Goal: Find specific page/section: Find specific page/section

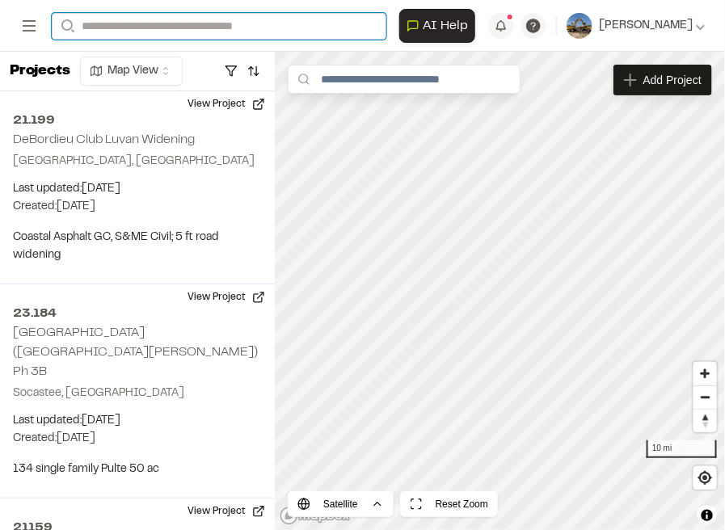
click at [372, 22] on input "Search" at bounding box center [219, 26] width 334 height 27
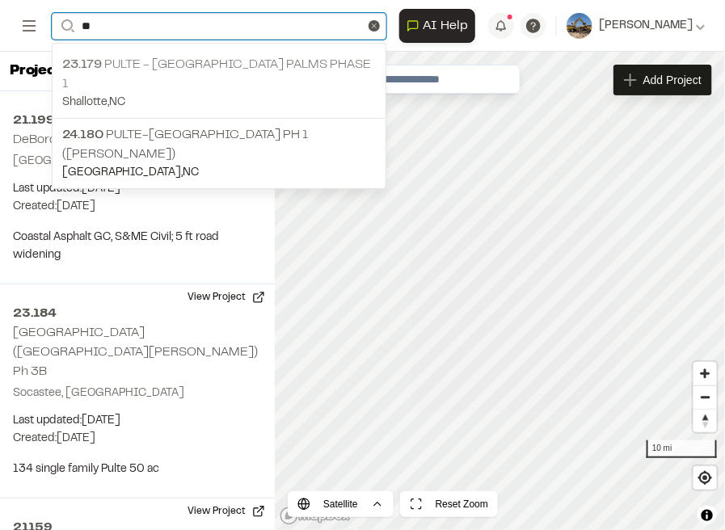
type input "**"
click at [221, 94] on p "Shallotte , [GEOGRAPHIC_DATA]" at bounding box center [218, 103] width 313 height 18
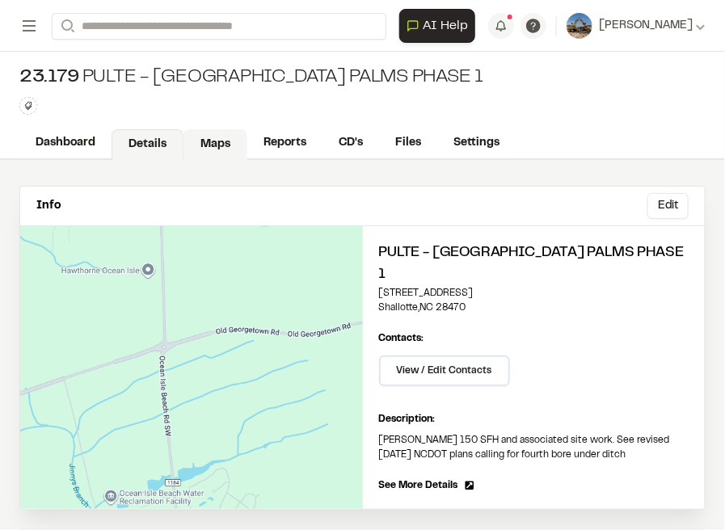
click at [200, 141] on link "Maps" at bounding box center [215, 144] width 64 height 31
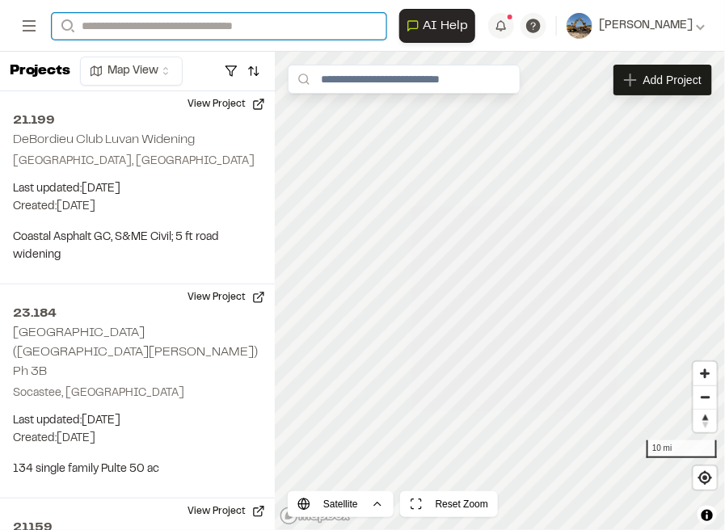
click at [319, 26] on input "Search" at bounding box center [219, 26] width 334 height 27
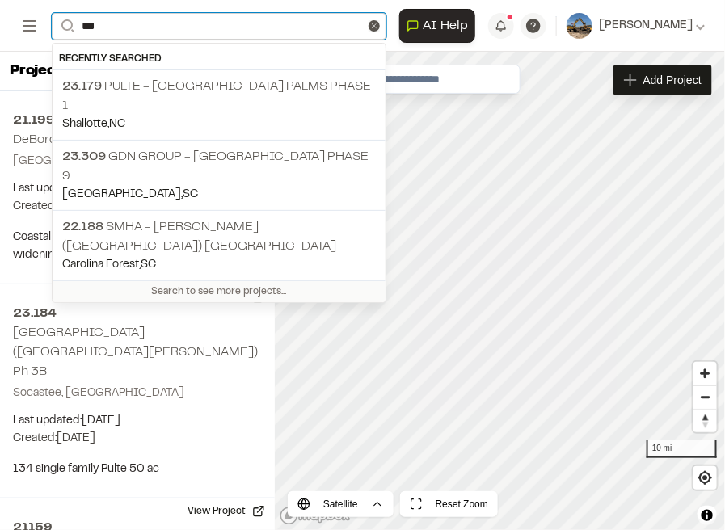
type input "****"
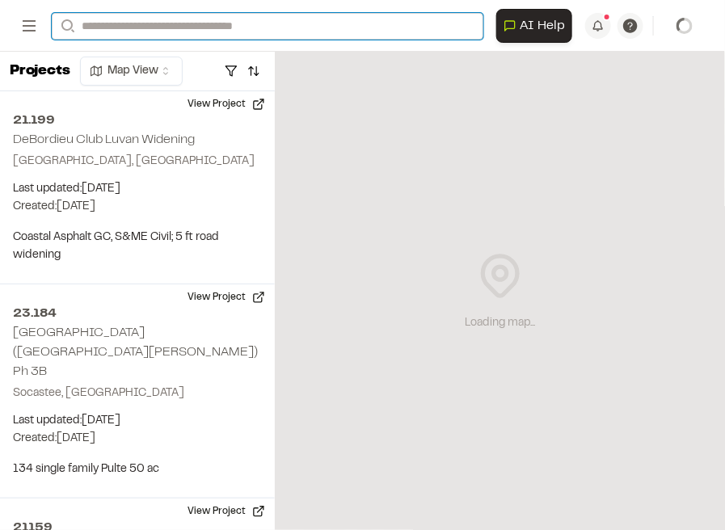
click at [267, 21] on input "Search" at bounding box center [267, 26] width 431 height 27
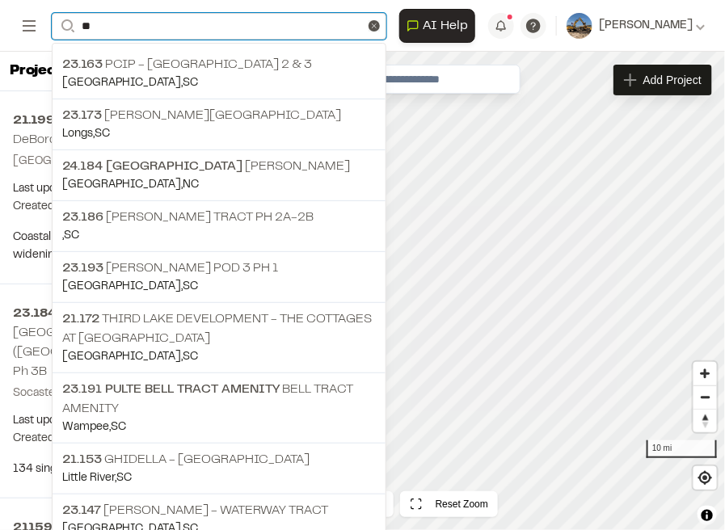
click at [179, 30] on input "**" at bounding box center [219, 26] width 334 height 27
type input "*"
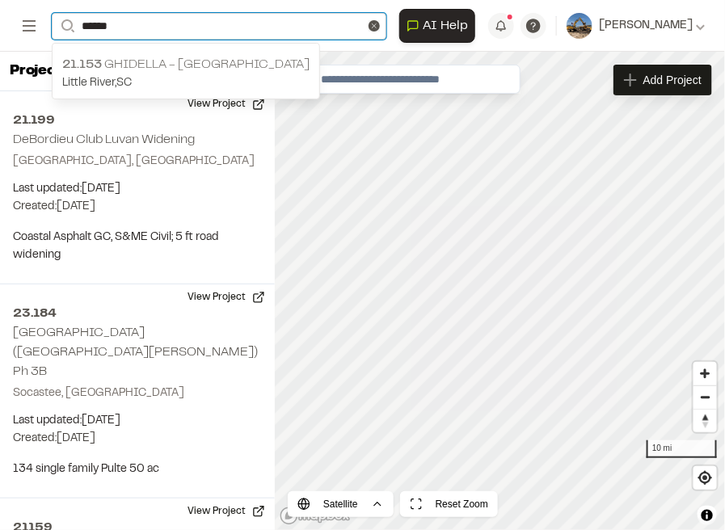
type input "******"
click at [189, 77] on p "Little River , SC" at bounding box center [185, 83] width 247 height 18
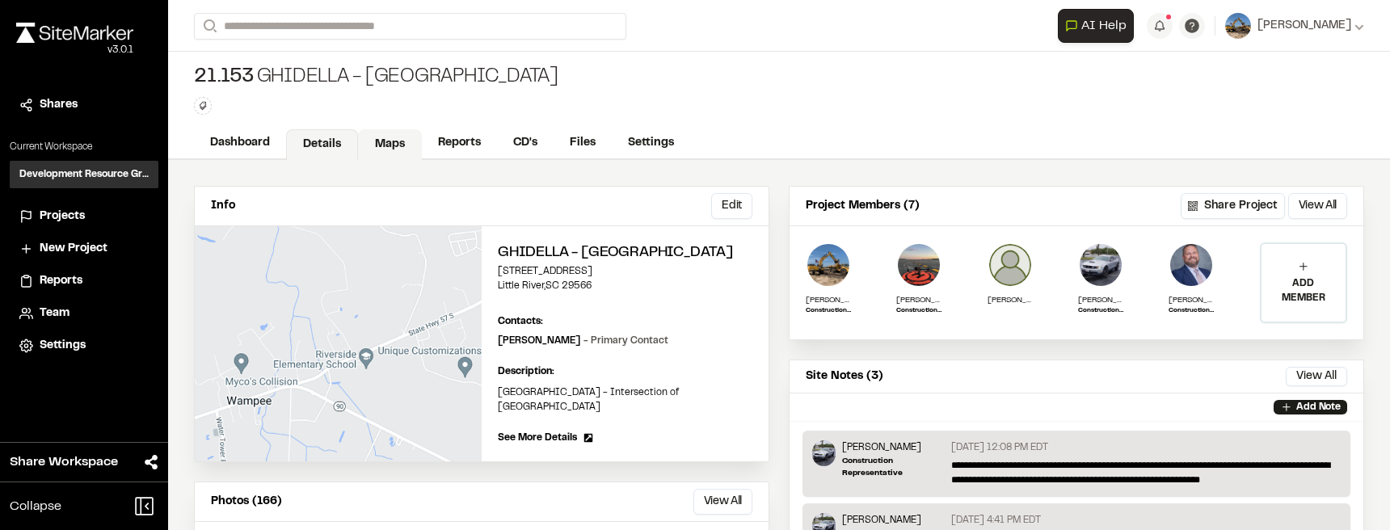
click at [402, 144] on link "Maps" at bounding box center [390, 144] width 64 height 31
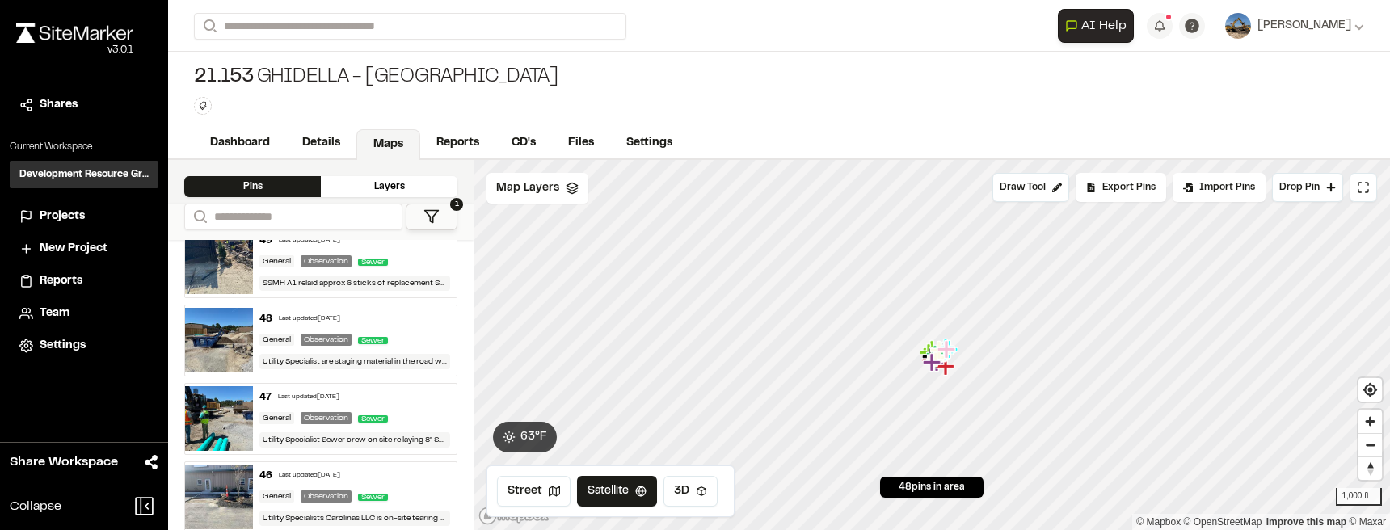
scroll to position [40, 0]
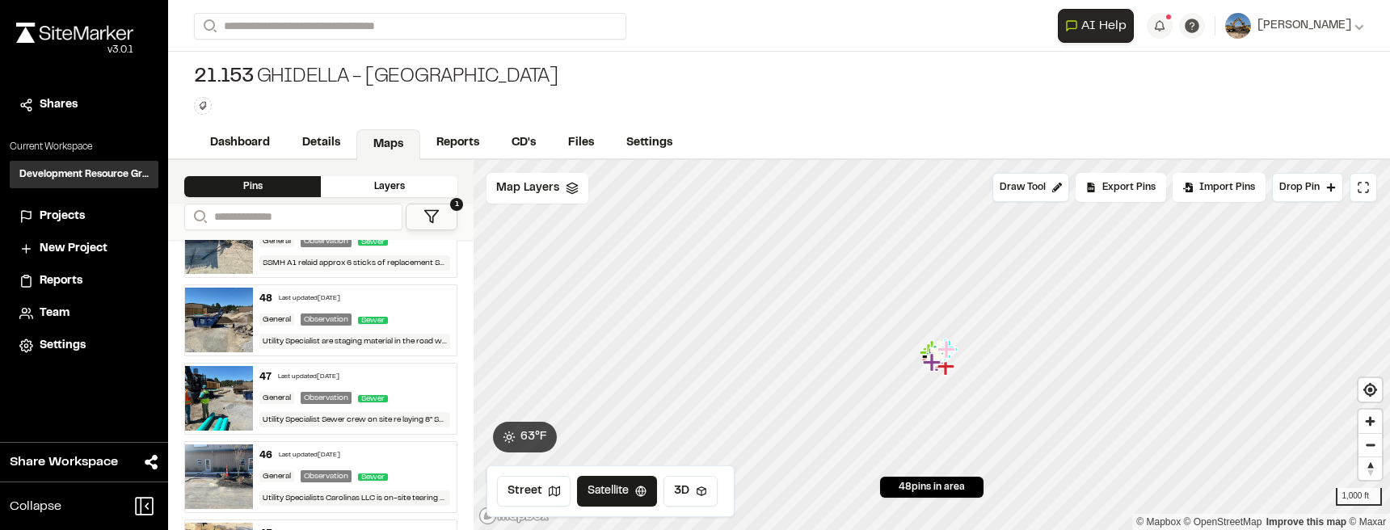
click at [276, 310] on div "48 Last updated Sep 2, 2025 General Observation Sewer Utility Specialist are st…" at bounding box center [355, 320] width 204 height 70
click at [289, 388] on div "47 Last updated Sep 2, 2025 General Observation Sewer Utility Specialist Sewer …" at bounding box center [355, 399] width 204 height 70
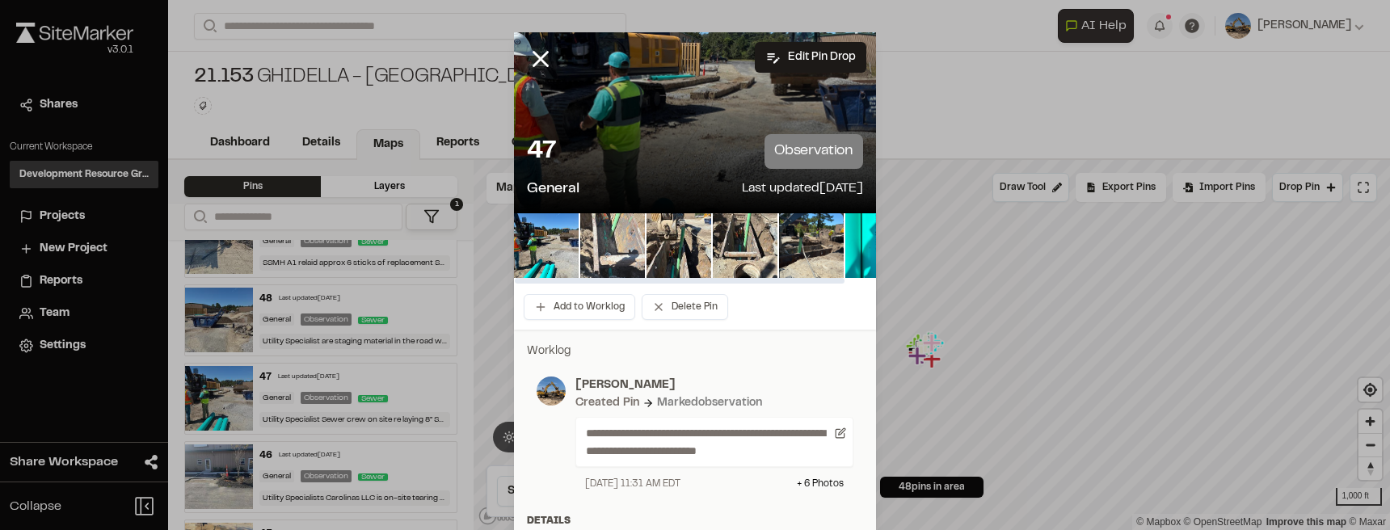
click at [633, 265] on img at bounding box center [612, 245] width 65 height 65
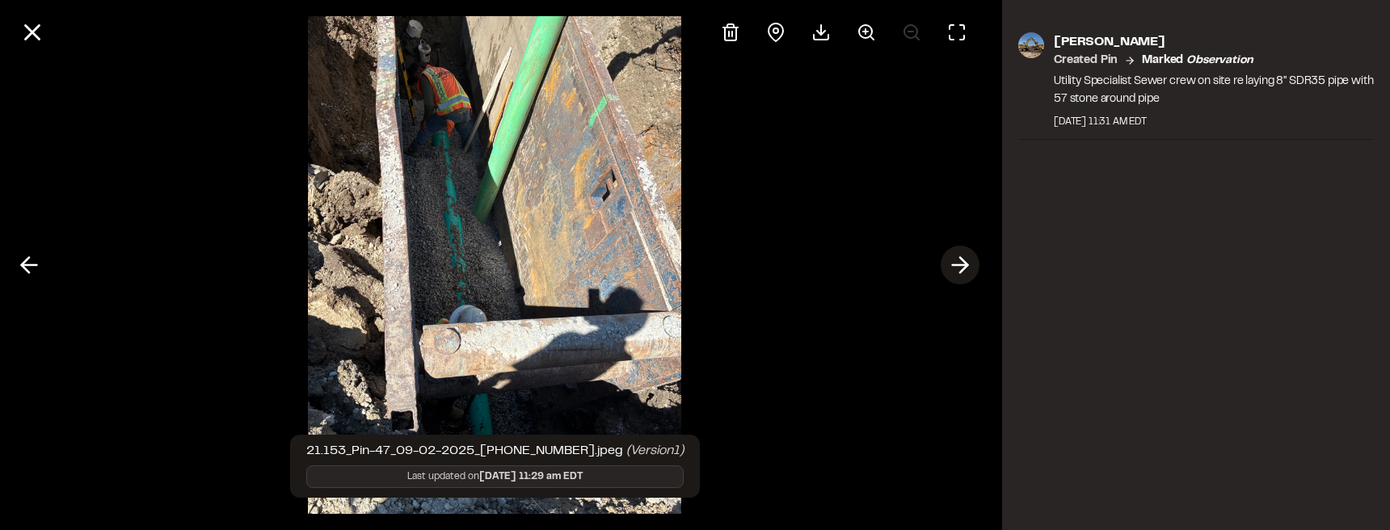
click at [724, 257] on icon at bounding box center [960, 264] width 26 height 27
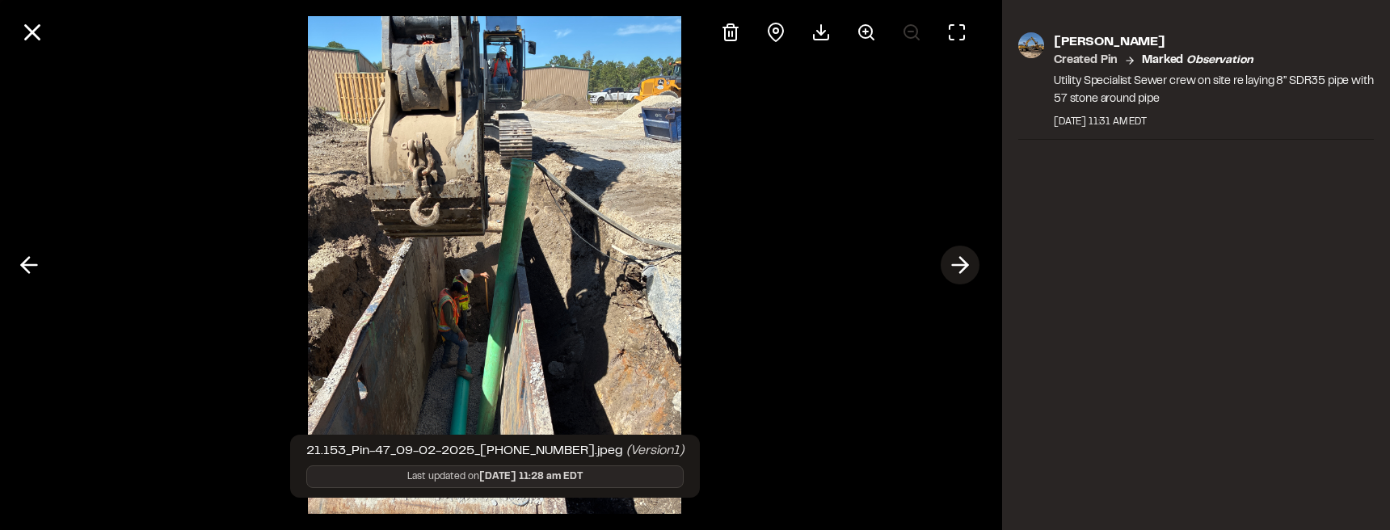
click at [724, 270] on icon at bounding box center [960, 264] width 26 height 27
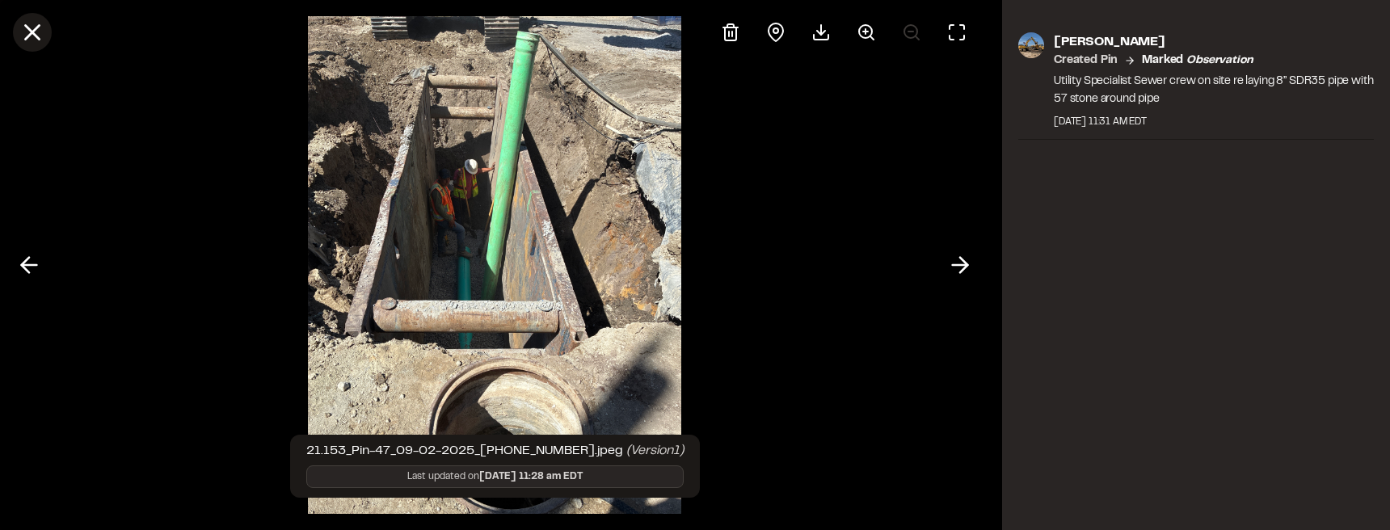
click at [43, 30] on icon at bounding box center [32, 32] width 27 height 27
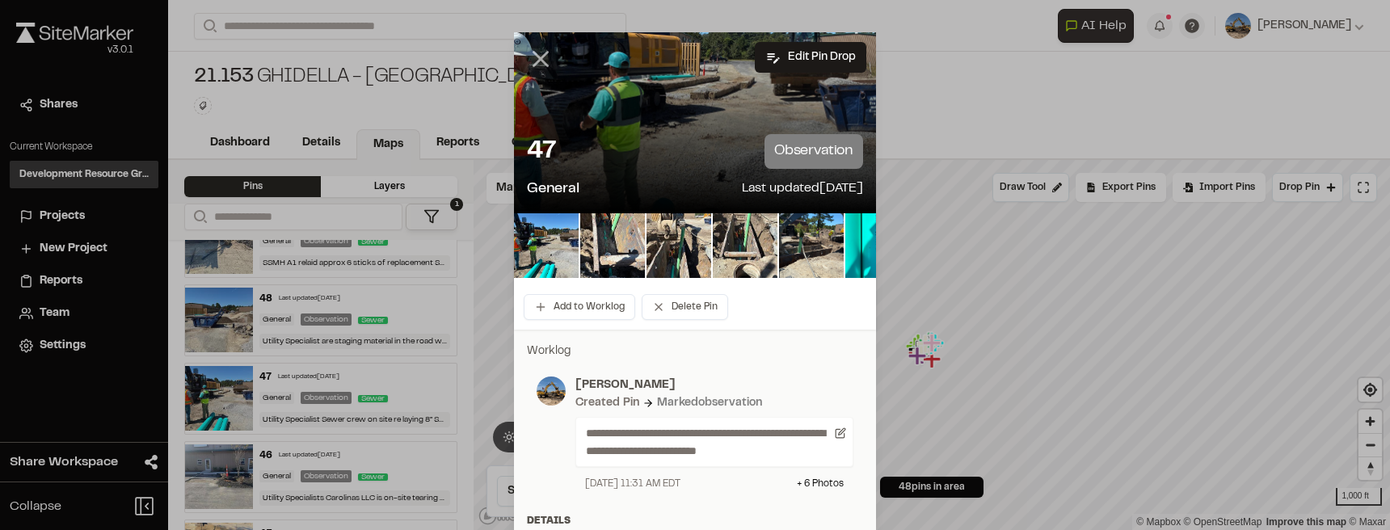
click at [541, 55] on line at bounding box center [541, 60] width 14 height 14
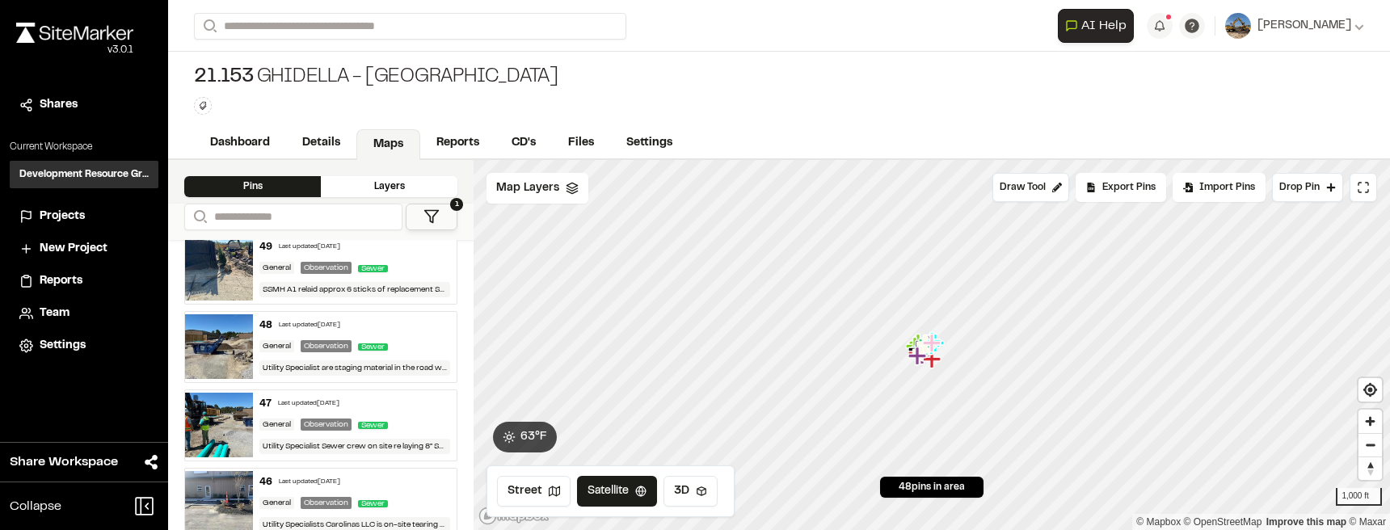
scroll to position [0, 0]
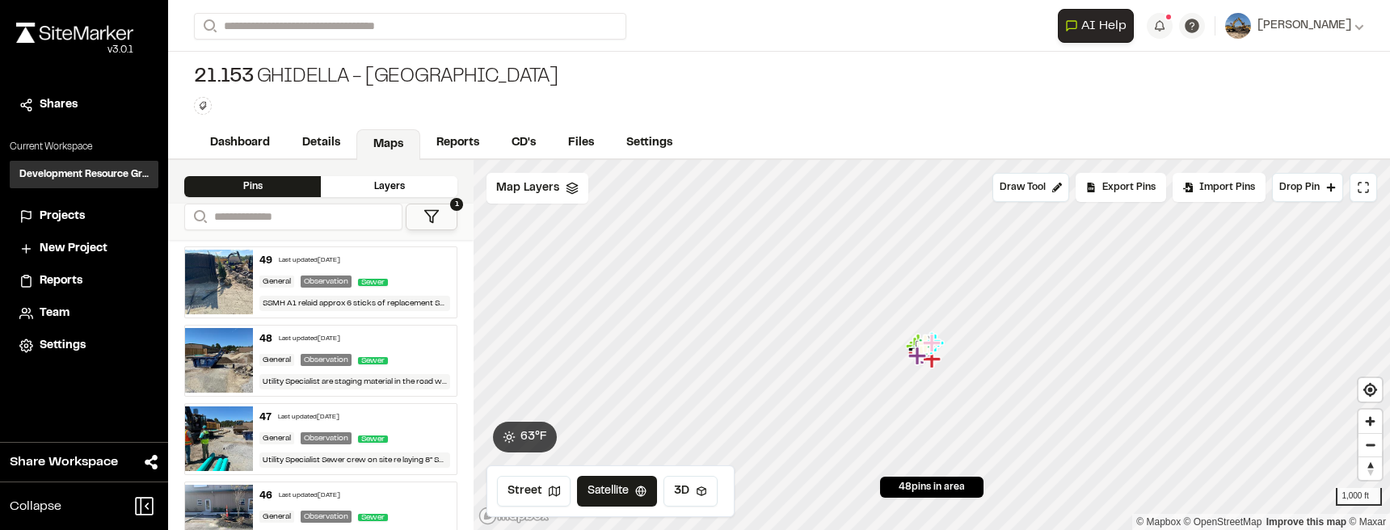
click at [215, 347] on img at bounding box center [219, 360] width 68 height 65
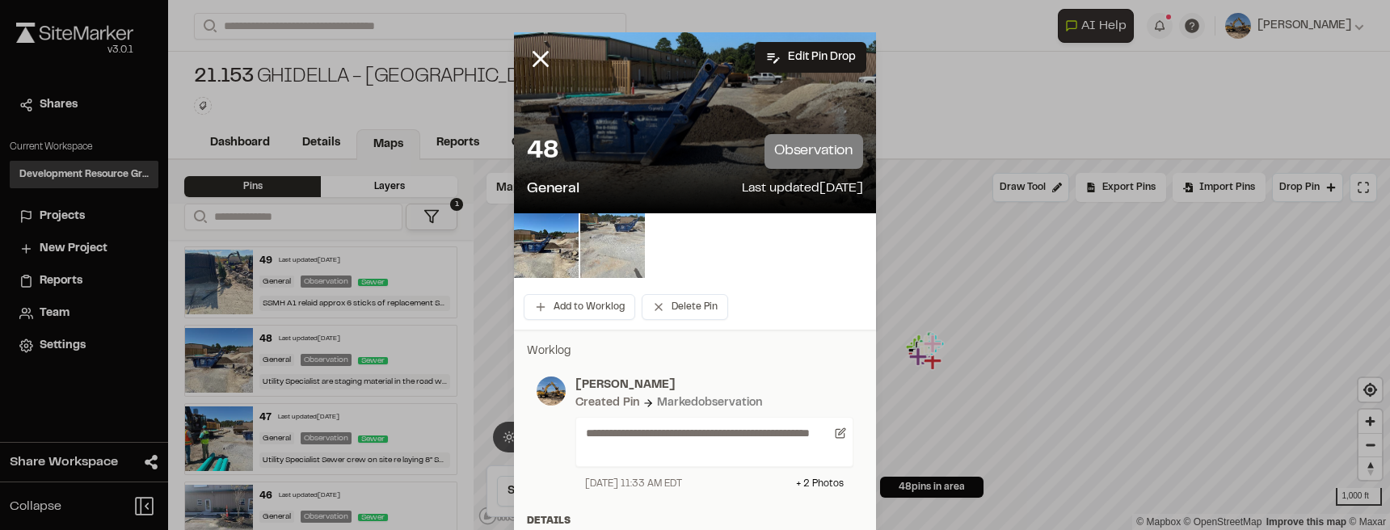
click at [581, 251] on img at bounding box center [612, 245] width 65 height 65
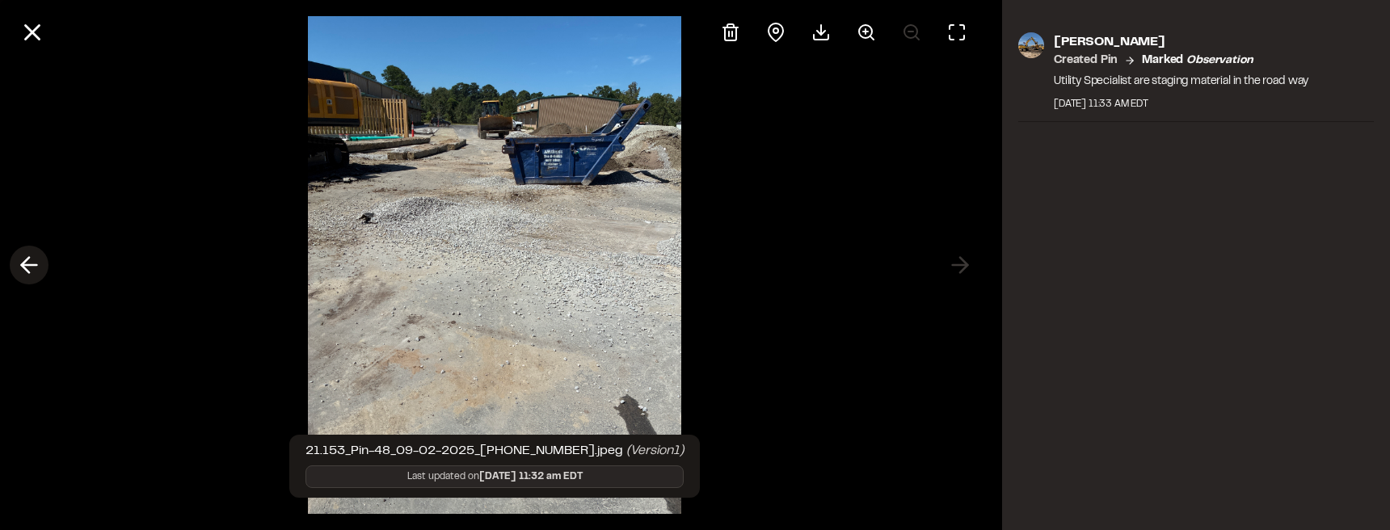
click at [29, 270] on icon at bounding box center [29, 264] width 26 height 27
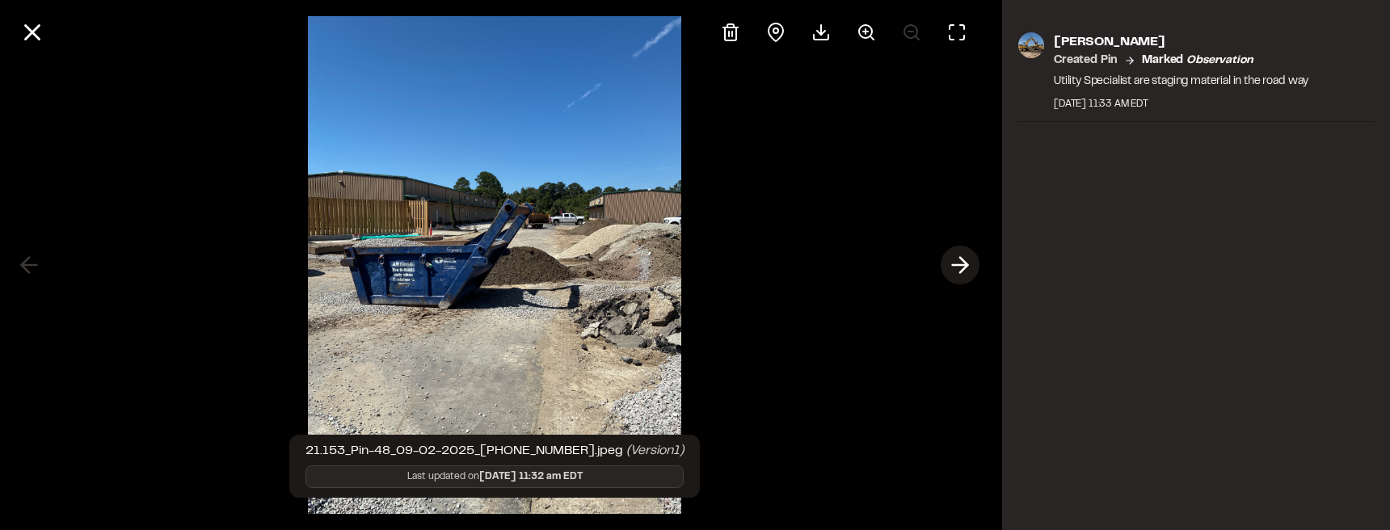
click at [724, 261] on icon at bounding box center [960, 264] width 26 height 27
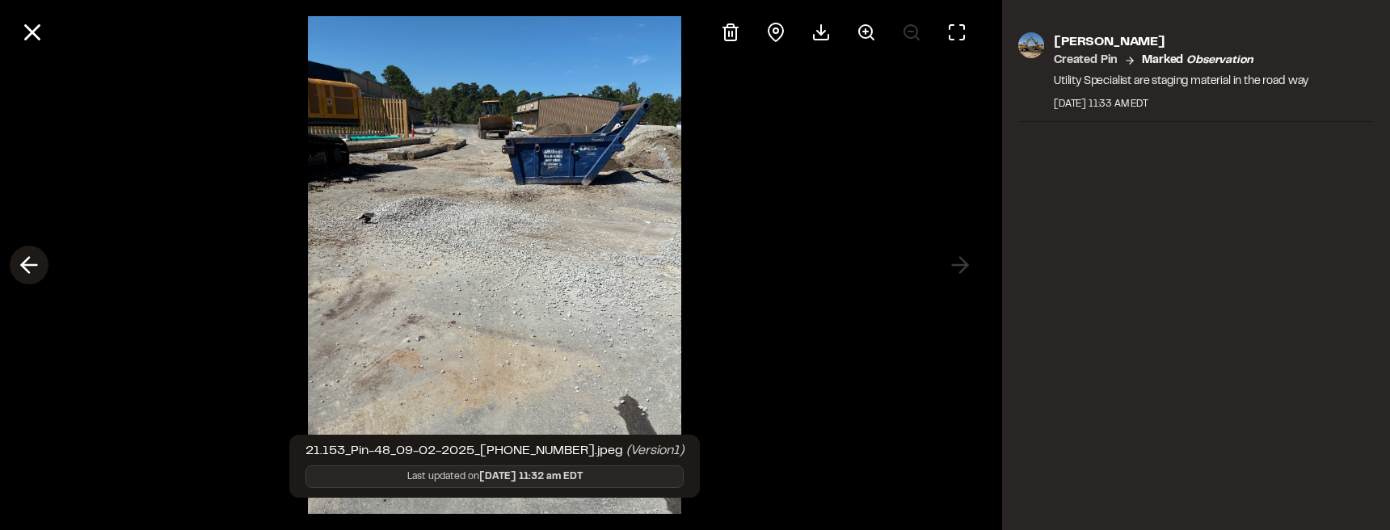
click at [30, 265] on line at bounding box center [29, 265] width 15 height 0
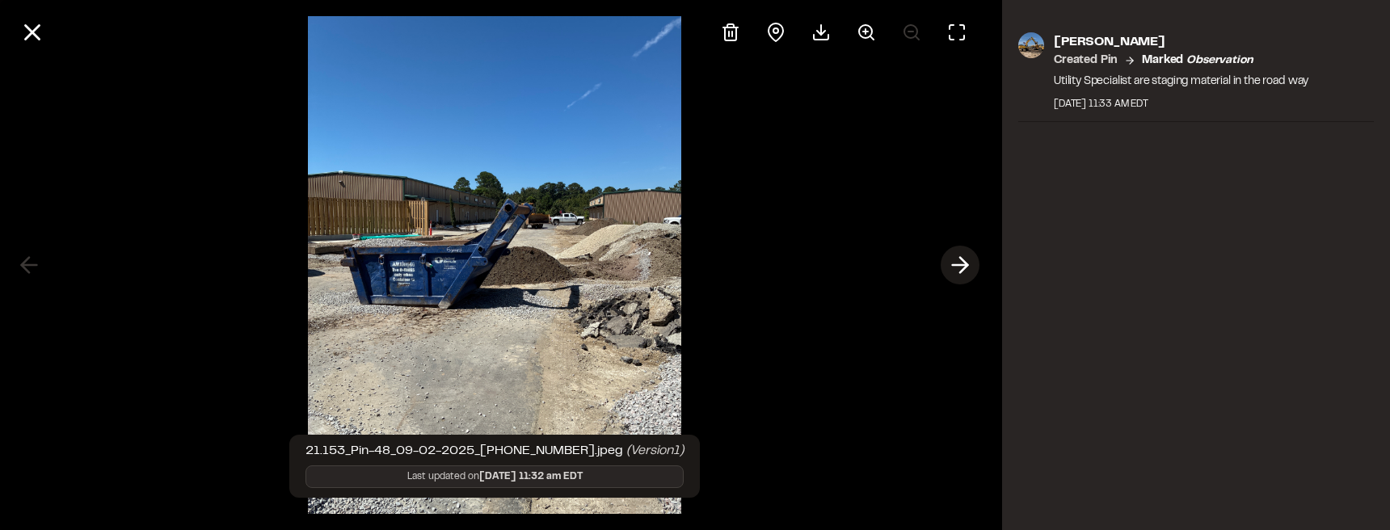
click at [724, 261] on icon at bounding box center [960, 264] width 26 height 27
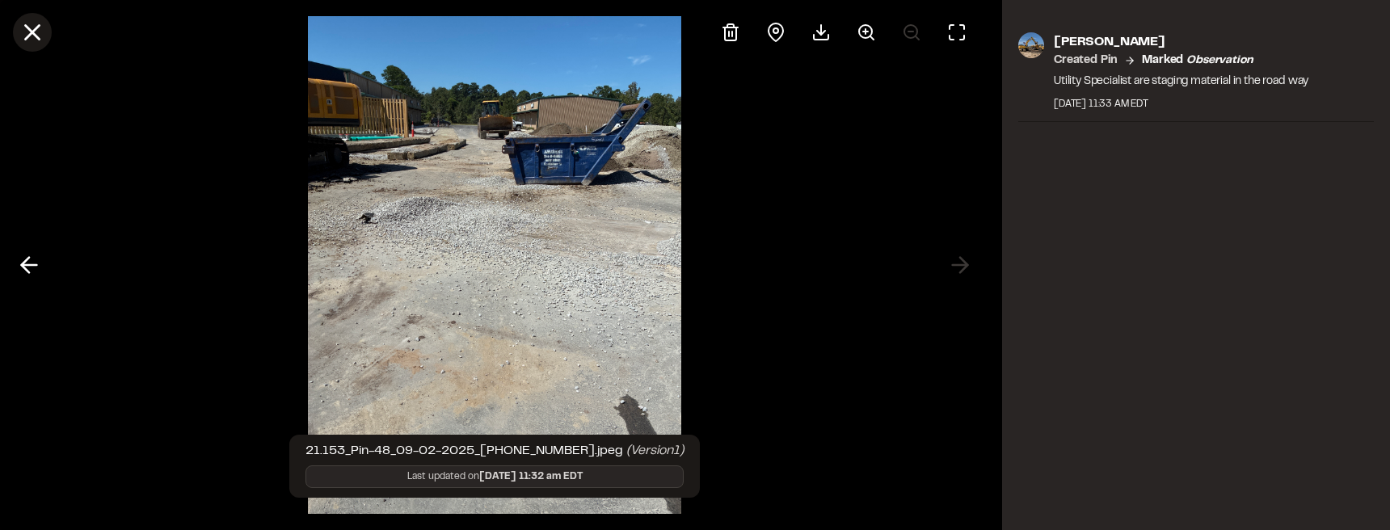
click at [15, 34] on button at bounding box center [32, 32] width 39 height 39
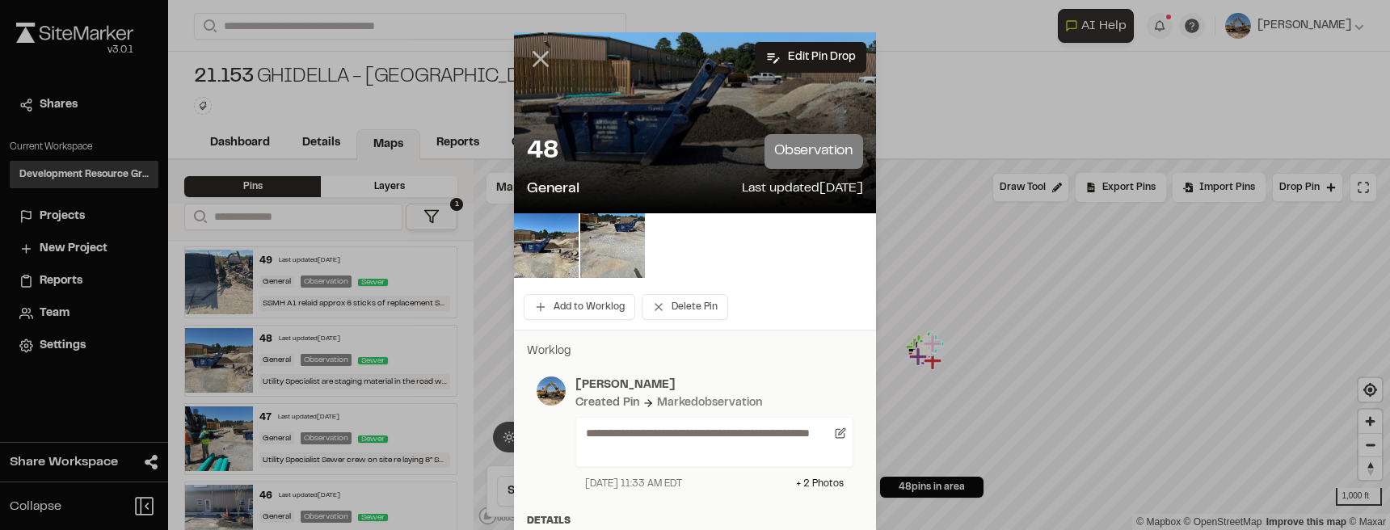
click at [533, 53] on icon at bounding box center [540, 58] width 27 height 27
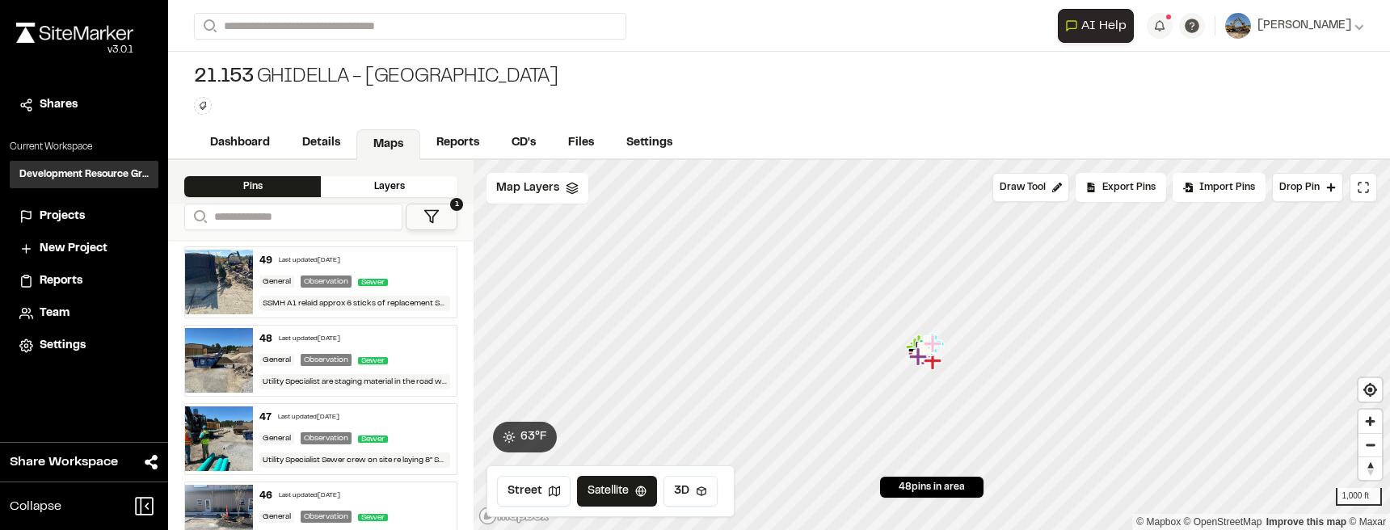
click at [278, 280] on div "General" at bounding box center [276, 282] width 35 height 12
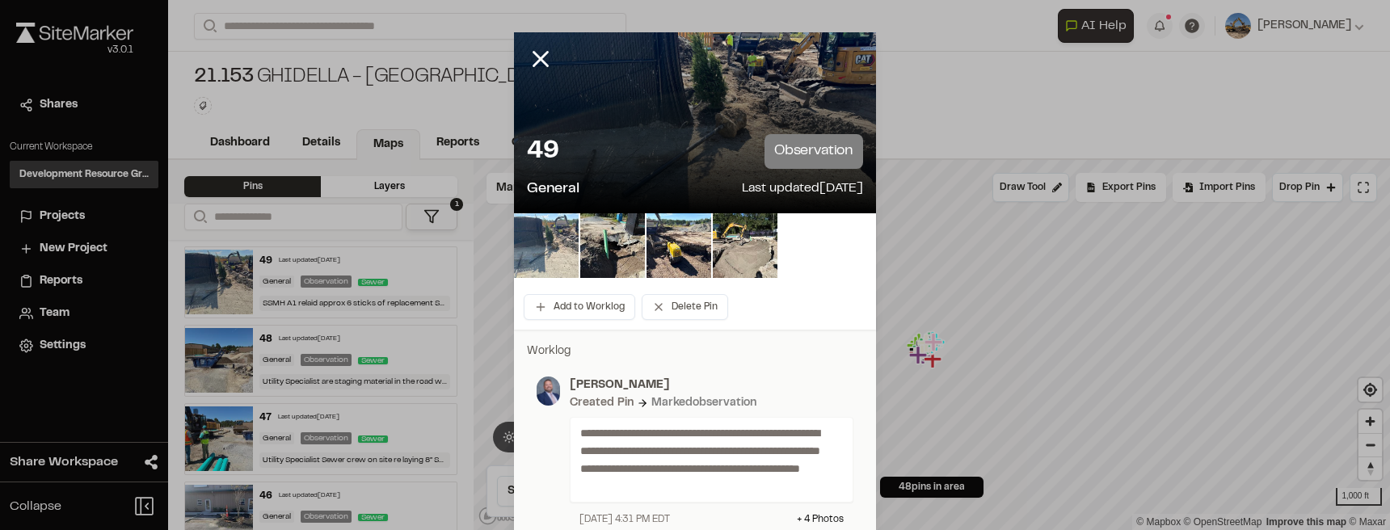
click at [556, 246] on img at bounding box center [546, 245] width 65 height 65
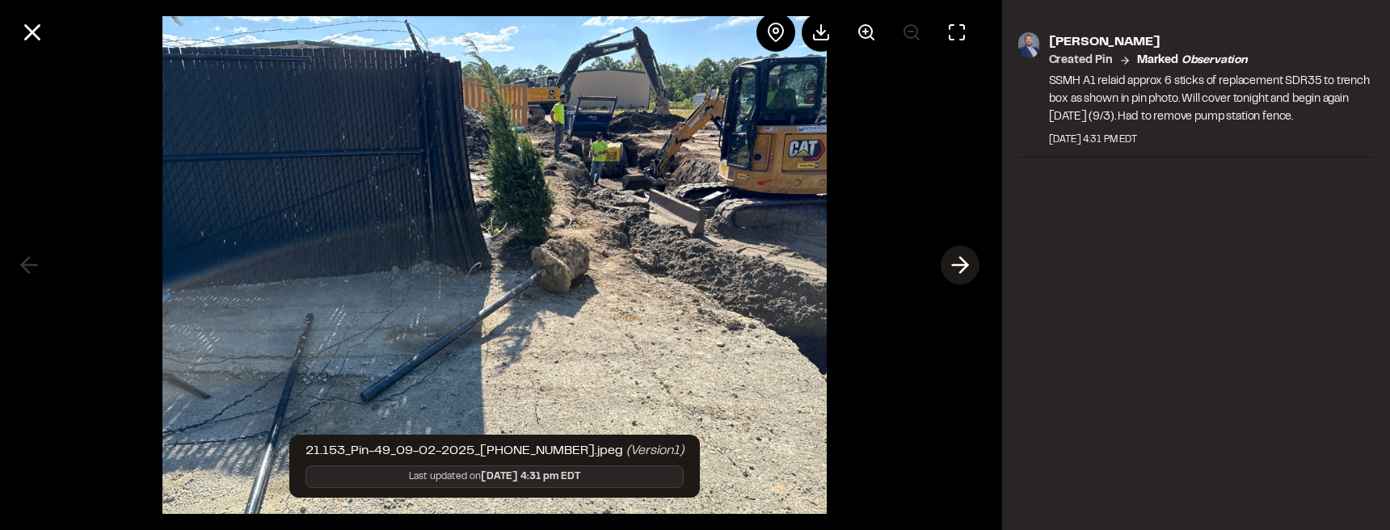
click at [724, 263] on icon at bounding box center [960, 264] width 26 height 27
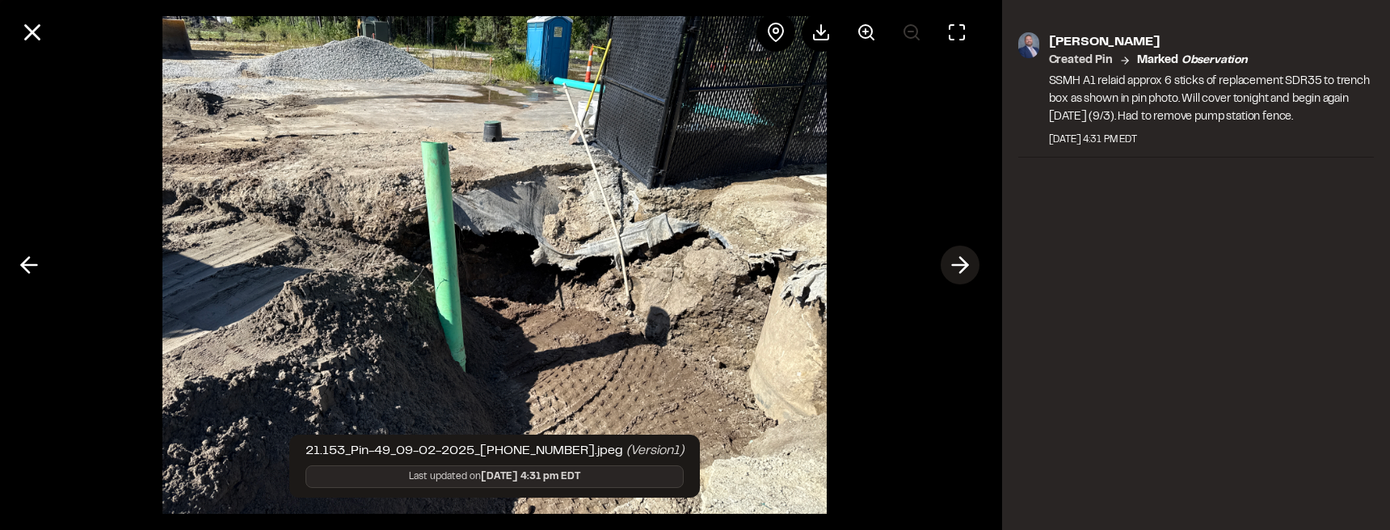
click at [724, 261] on icon at bounding box center [960, 264] width 26 height 27
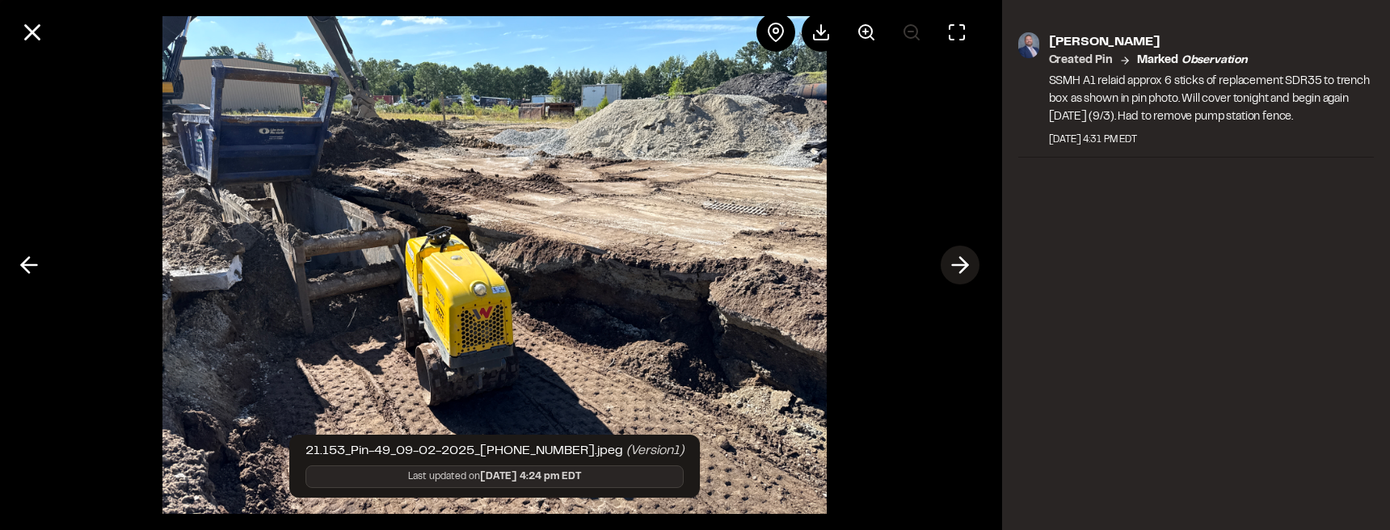
click at [724, 261] on icon at bounding box center [960, 264] width 26 height 27
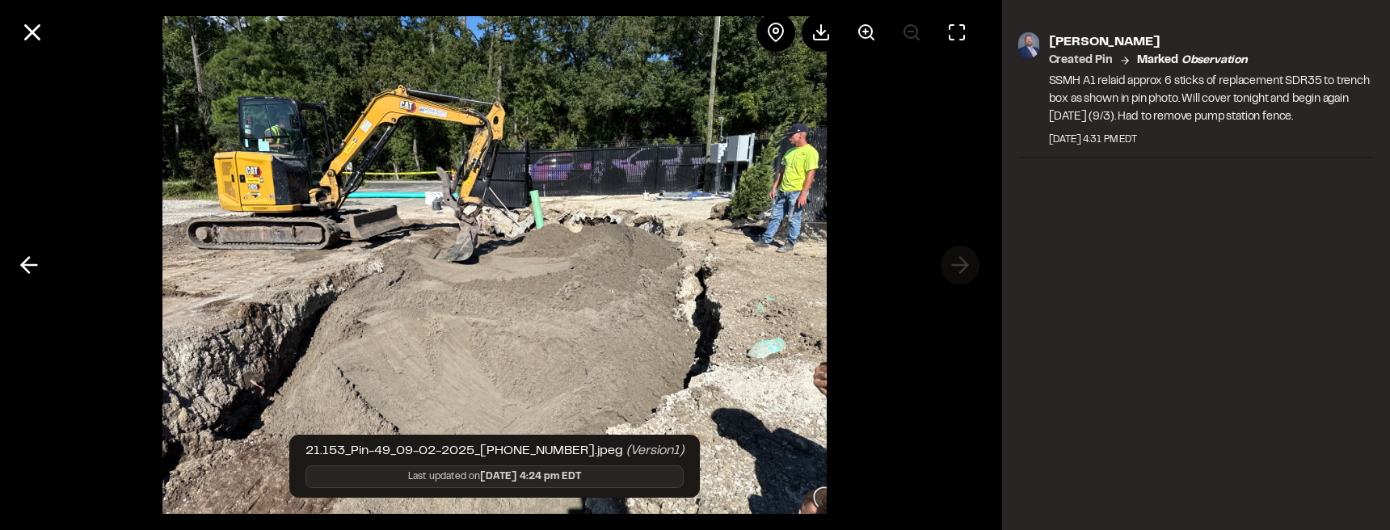
click at [724, 261] on div at bounding box center [494, 265] width 989 height 530
click at [724, 265] on div at bounding box center [494, 265] width 989 height 530
click at [42, 37] on icon at bounding box center [32, 32] width 27 height 27
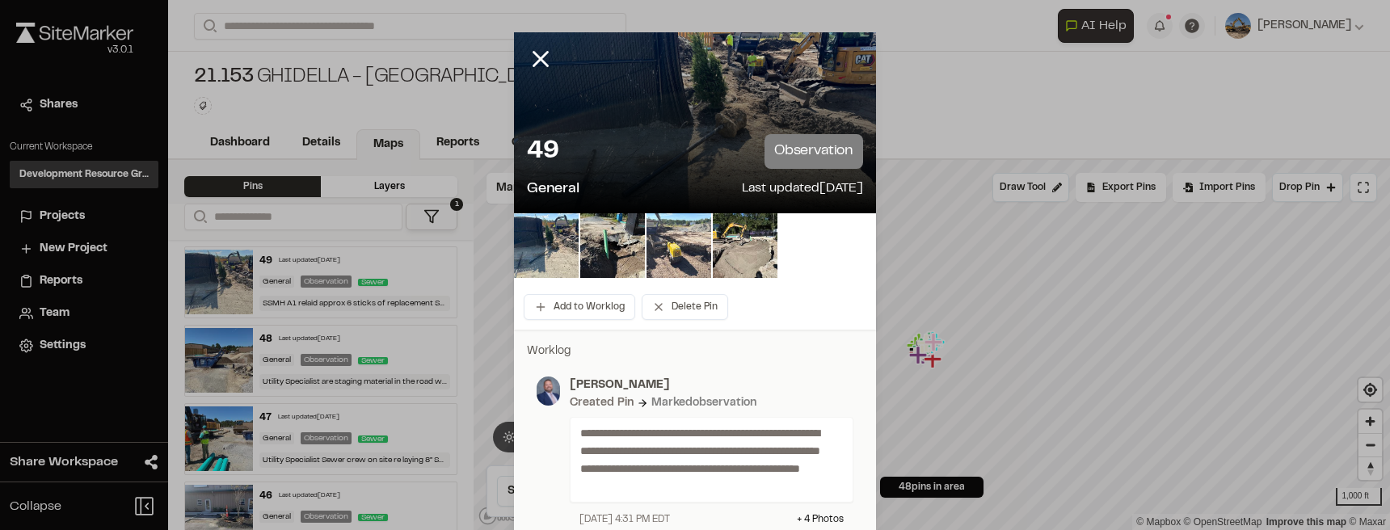
click at [679, 261] on img at bounding box center [678, 245] width 65 height 65
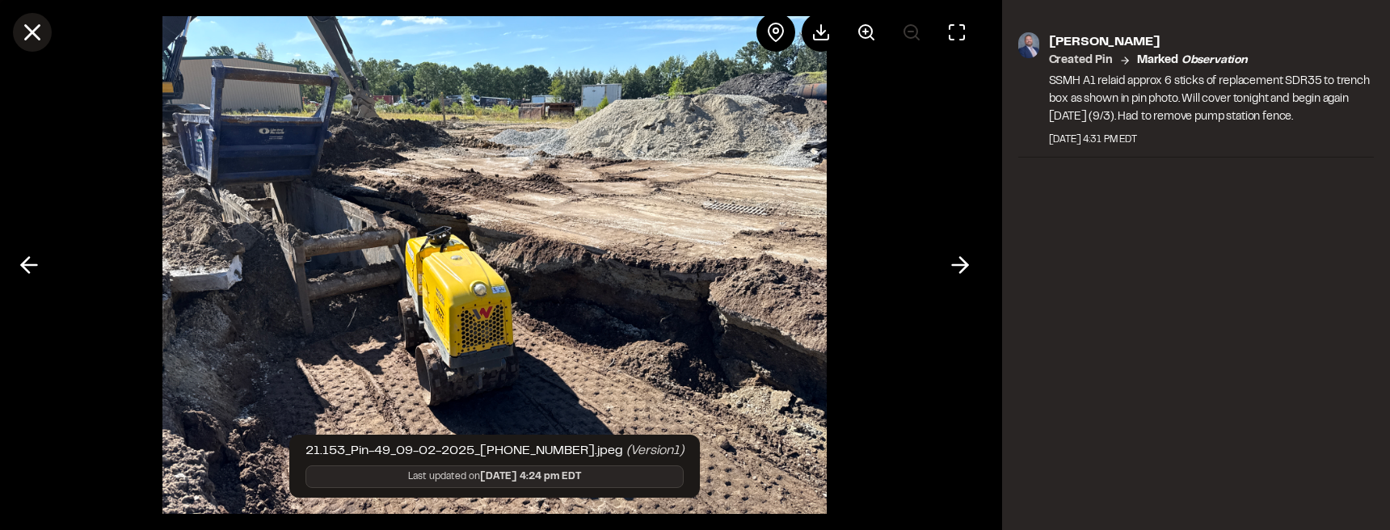
click at [34, 28] on icon at bounding box center [32, 32] width 27 height 27
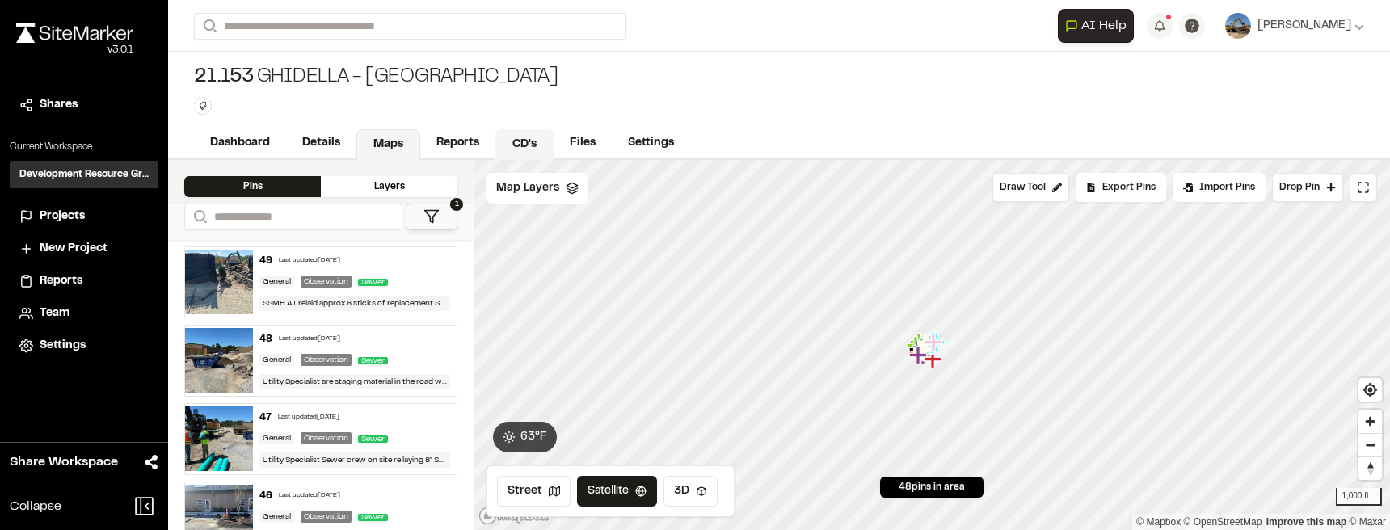
click at [532, 145] on link "CD's" at bounding box center [524, 144] width 58 height 31
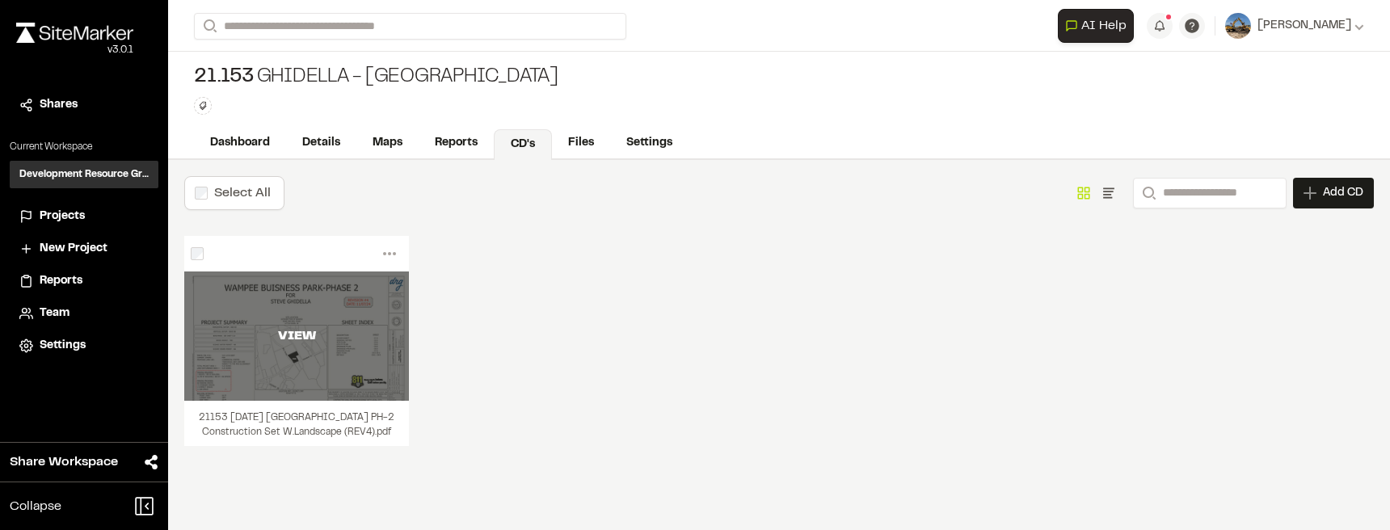
click at [229, 381] on div "VIEW" at bounding box center [296, 335] width 225 height 129
